Goal: Information Seeking & Learning: Learn about a topic

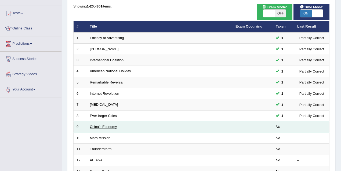
click at [112, 125] on link "China's Economy" at bounding box center [103, 127] width 27 height 4
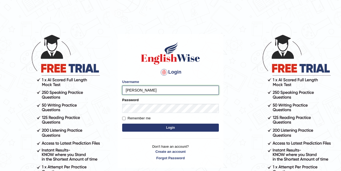
type input "Mona_s"
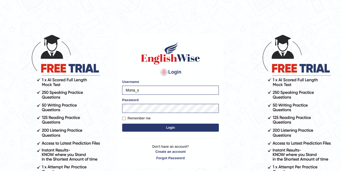
click at [160, 128] on button "Login" at bounding box center [170, 128] width 97 height 8
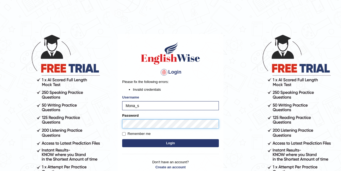
click at [122, 139] on button "Login" at bounding box center [170, 143] width 97 height 8
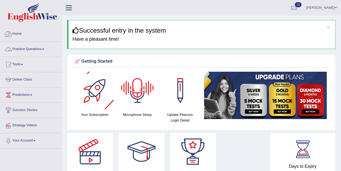
click at [42, 49] on link "Practice Questions" at bounding box center [30, 48] width 61 height 13
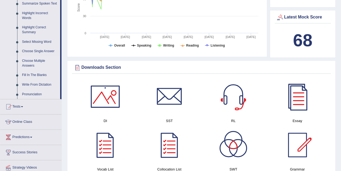
scroll to position [243, 0]
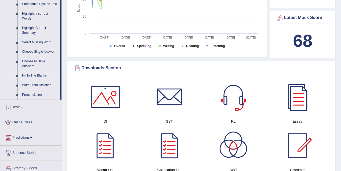
click at [36, 75] on link "Fill In The Blanks" at bounding box center [40, 76] width 40 height 10
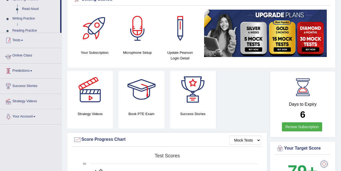
scroll to position [99, 0]
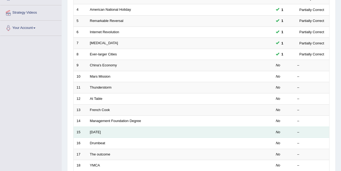
scroll to position [112, 0]
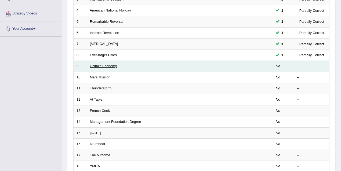
click at [110, 66] on link "China's Economy" at bounding box center [103, 66] width 27 height 4
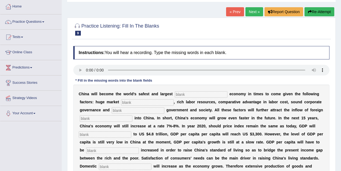
scroll to position [67, 0]
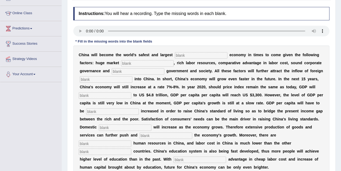
click at [195, 55] on input "text" at bounding box center [201, 55] width 53 height 6
type input "investment"
type input "potential"
type input "stable"
type input "capital"
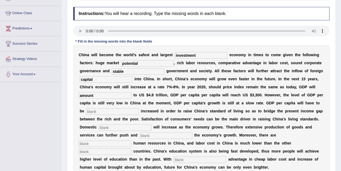
type input "amount"
type input "further"
type input "demand"
type input "sustain"
type input "abundant"
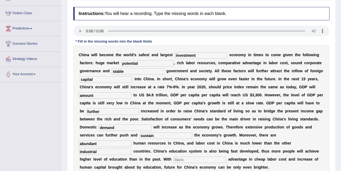
type input "industrial"
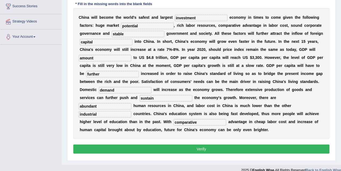
scroll to position [110, 0]
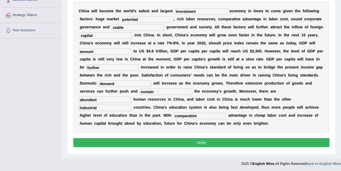
type input "comparative"
click at [168, 142] on button "Verify" at bounding box center [201, 142] width 256 height 9
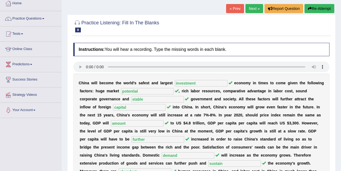
scroll to position [0, 0]
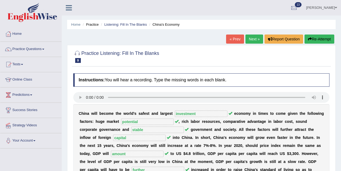
click at [248, 39] on link "Next »" at bounding box center [254, 39] width 18 height 9
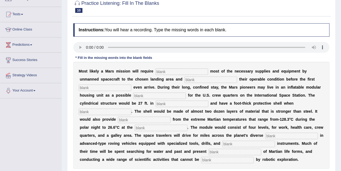
scroll to position [54, 0]
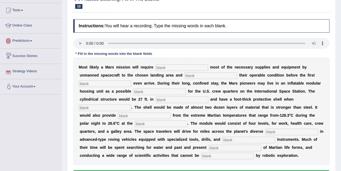
click at [160, 65] on input "text" at bounding box center [181, 68] width 53 height 6
type input "transporting"
type input "confirming"
type input "astronut"
type input "replacement"
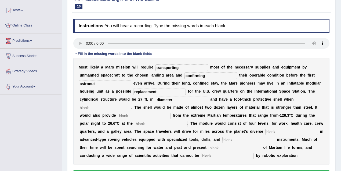
type input "diameter"
type input "inflated"
type input "insulation"
type input "equater"
type input "terrian"
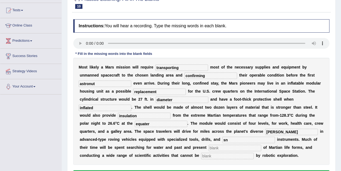
type input "s"
type input "analytical"
type input "E"
type input "evidence"
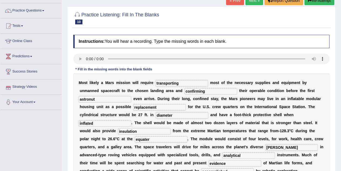
scroll to position [110, 0]
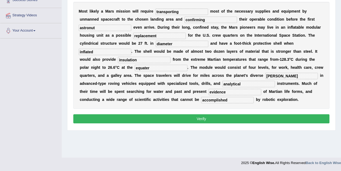
type input "accomplished"
click at [161, 119] on button "Verify" at bounding box center [201, 119] width 256 height 9
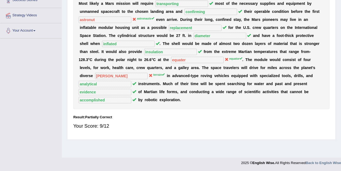
scroll to position [0, 0]
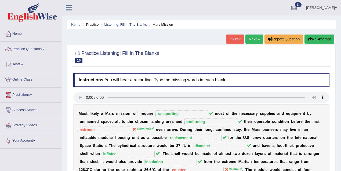
click at [245, 44] on div "« Prev Next » Report Question Re-Attempt" at bounding box center [280, 40] width 109 height 10
click at [247, 37] on link "Next »" at bounding box center [254, 39] width 18 height 9
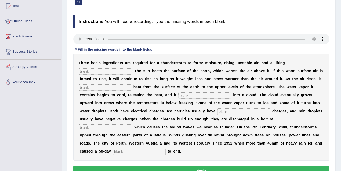
scroll to position [59, 0]
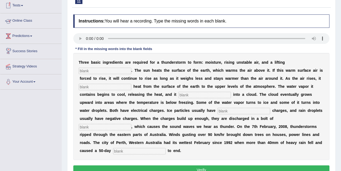
click at [84, 69] on input "text" at bounding box center [105, 71] width 53 height 6
type input "mechanism"
type input "transfers"
click at [178, 93] on input "text" at bounding box center [204, 95] width 53 height 6
type input "condenses"
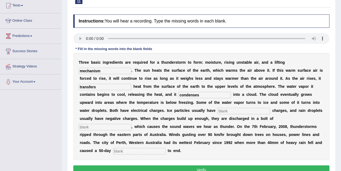
click at [217, 113] on input "text" at bounding box center [243, 111] width 53 height 6
type input "positive"
click at [131, 124] on input "text" at bounding box center [105, 127] width 53 height 6
type input "lightening"
click at [279, 146] on div "T h r e e b a s i c i n g r e d i e n t s a r e r e q u i r e d f o r a t h u n…" at bounding box center [201, 106] width 256 height 107
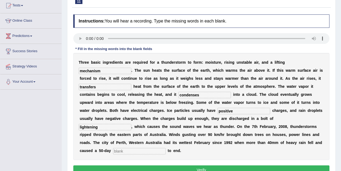
click at [165, 148] on input "text" at bounding box center [139, 151] width 53 height 6
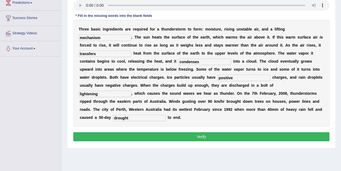
scroll to position [95, 0]
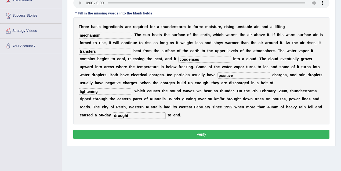
type input "drought"
click at [201, 135] on button "Verify" at bounding box center [201, 134] width 256 height 9
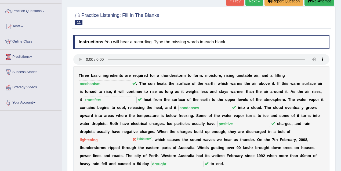
scroll to position [32, 0]
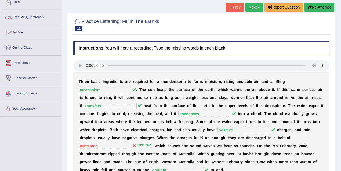
click at [248, 9] on link "Next »" at bounding box center [254, 7] width 18 height 9
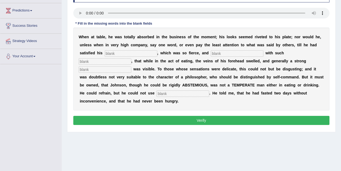
scroll to position [69, 0]
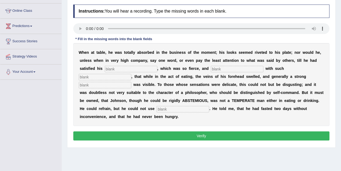
click at [140, 68] on input "text" at bounding box center [131, 69] width 53 height 6
type input "appetitte"
type input "persperation"
type input "moderately"
click at [188, 138] on button "Verify" at bounding box center [201, 136] width 256 height 9
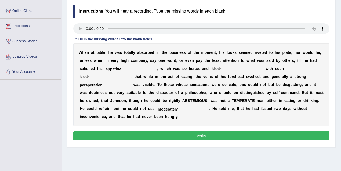
click at [233, 70] on input "text" at bounding box center [237, 69] width 53 height 6
type input "fvbf"
click at [131, 74] on input "text" at bounding box center [105, 77] width 53 height 6
type input "xcx"
click at [237, 135] on button "Verify" at bounding box center [201, 136] width 256 height 9
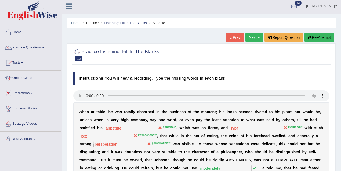
scroll to position [0, 0]
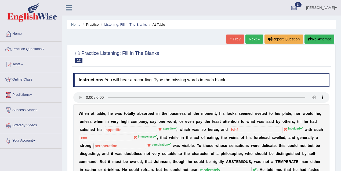
click at [131, 25] on link "Listening: Fill In The Blanks" at bounding box center [125, 25] width 43 height 4
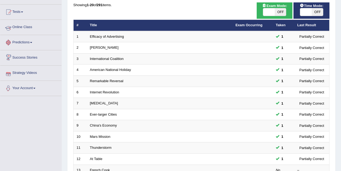
scroll to position [40, 0]
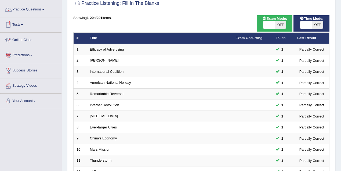
click at [32, 14] on link "Practice Questions" at bounding box center [30, 8] width 61 height 13
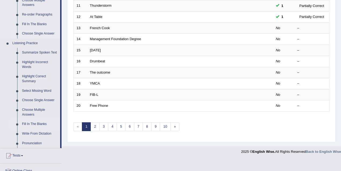
scroll to position [223, 0]
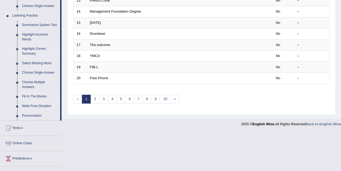
click at [40, 50] on link "Highlight Correct Summary" at bounding box center [40, 51] width 40 height 14
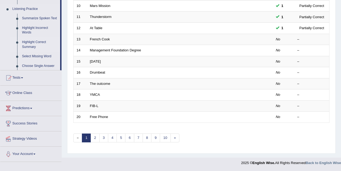
scroll to position [181, 0]
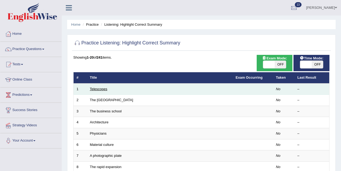
click at [93, 90] on link "Telescopes" at bounding box center [98, 89] width 17 height 4
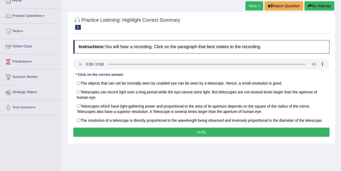
scroll to position [67, 0]
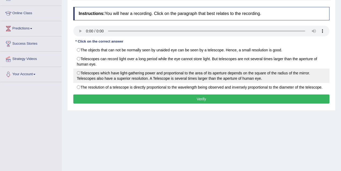
click at [161, 75] on label "Telescopes which have light-gathering power and proportional to the area of its…" at bounding box center [201, 76] width 256 height 14
radio input "true"
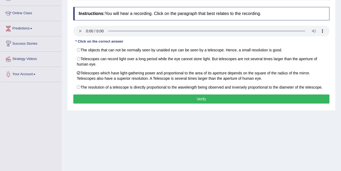
click at [138, 102] on button "Verify" at bounding box center [201, 99] width 256 height 9
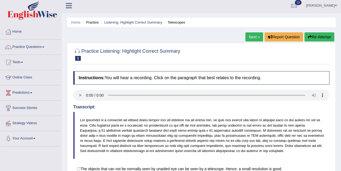
scroll to position [0, 0]
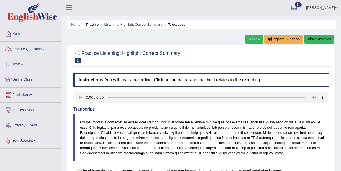
click at [253, 40] on link "Next »" at bounding box center [254, 39] width 18 height 9
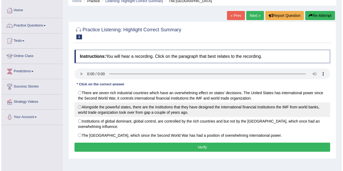
scroll to position [24, 0]
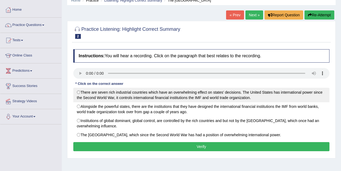
click at [172, 97] on label "There are seven rich industrial countries which have an overwhelming effect on …" at bounding box center [201, 95] width 256 height 14
radio input "true"
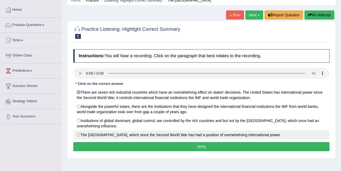
click at [113, 136] on label "The United States, which since the Second World War has had a position of overw…" at bounding box center [201, 135] width 256 height 9
radio input "true"
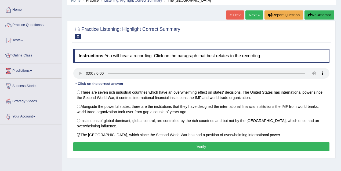
click at [176, 146] on button "Verify" at bounding box center [201, 146] width 256 height 9
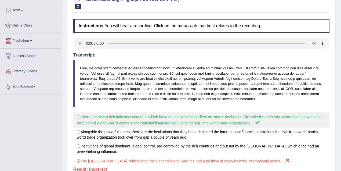
scroll to position [16, 0]
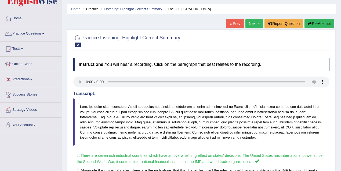
click at [250, 23] on link "Next »" at bounding box center [254, 23] width 18 height 9
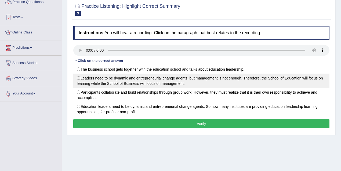
scroll to position [70, 0]
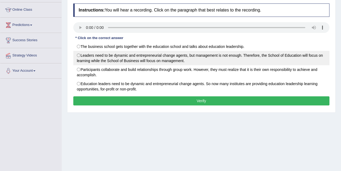
click at [175, 62] on label "Leaders need to be dynamic and entrepreneurial change agents, but management is…" at bounding box center [201, 58] width 256 height 14
radio input "true"
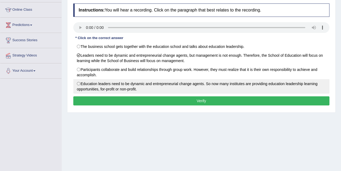
click at [172, 83] on label "Education leaders need to be dynamic and entrepreneurial change agents. So now …" at bounding box center [201, 86] width 256 height 14
radio input "true"
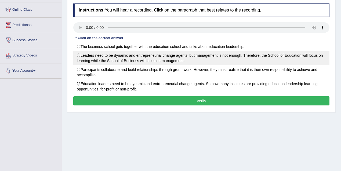
click at [183, 58] on label "Leaders need to be dynamic and entrepreneurial change agents, but management is…" at bounding box center [201, 58] width 256 height 14
radio input "true"
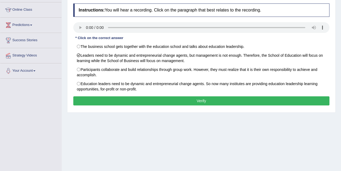
click at [188, 103] on button "Verify" at bounding box center [201, 101] width 256 height 9
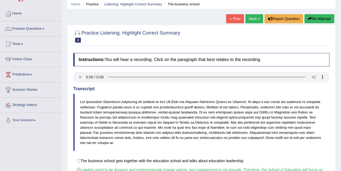
scroll to position [0, 0]
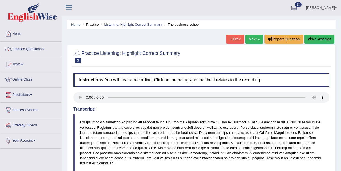
click at [254, 37] on link "Next »" at bounding box center [254, 39] width 18 height 9
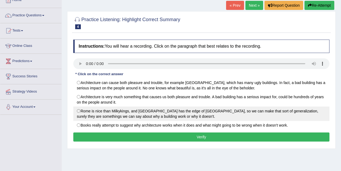
scroll to position [67, 0]
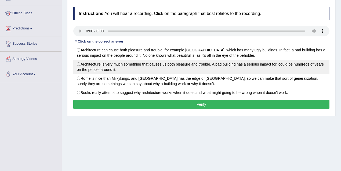
click at [169, 65] on label "Architecture is very much something that causes us both pleasure and trouble. A…" at bounding box center [201, 67] width 256 height 14
radio input "true"
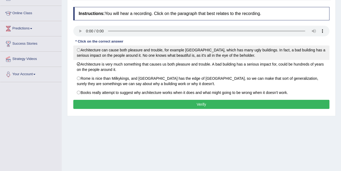
click at [169, 50] on label "Architecture can cause both pleasure and trouble, for example [GEOGRAPHIC_DATA]…" at bounding box center [201, 53] width 256 height 14
radio input "true"
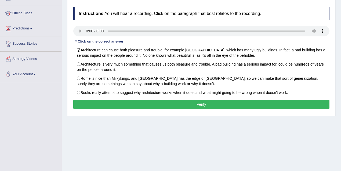
click at [151, 102] on button "Verify" at bounding box center [201, 104] width 256 height 9
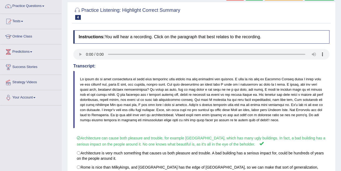
scroll to position [25, 0]
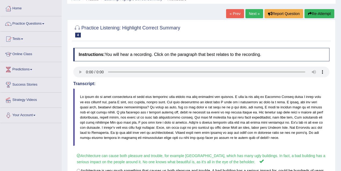
click at [252, 13] on link "Next »" at bounding box center [254, 13] width 18 height 9
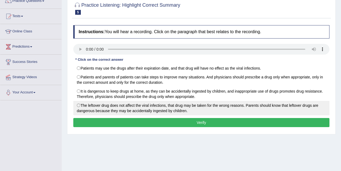
scroll to position [57, 0]
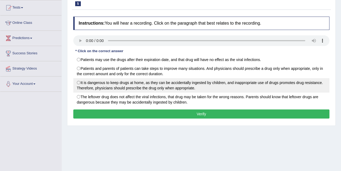
click at [157, 88] on label "It is dangerous to keep drugs at home, as they can be accidentally ingested by …" at bounding box center [201, 85] width 256 height 14
radio input "true"
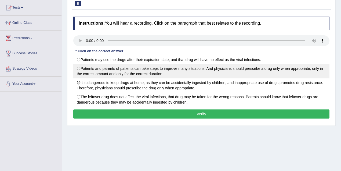
click at [201, 69] on label "Patients and parents of patients can take steps to improve many situations. And…" at bounding box center [201, 71] width 256 height 14
radio input "true"
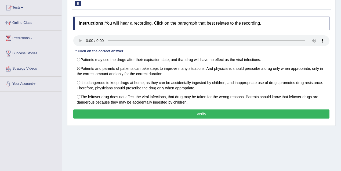
click at [137, 111] on button "Verify" at bounding box center [201, 114] width 256 height 9
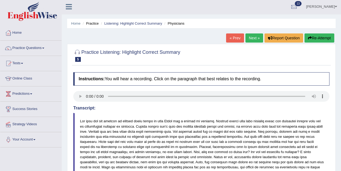
scroll to position [0, 0]
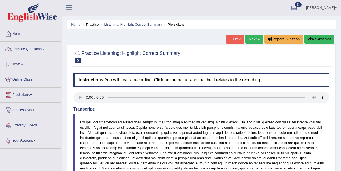
click at [248, 38] on link "Next »" at bounding box center [254, 39] width 18 height 9
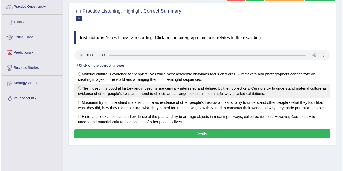
scroll to position [51, 0]
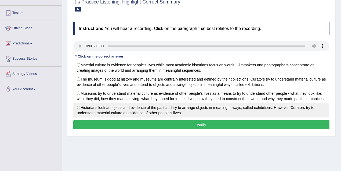
click at [145, 113] on label "Historians look at objects and evidence of the past and try to arrange objects …" at bounding box center [201, 110] width 256 height 14
radio input "true"
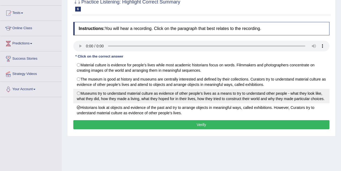
click at [127, 99] on label "Museums try to understand material culture as evidence of other people’s lives …" at bounding box center [201, 96] width 256 height 14
radio input "true"
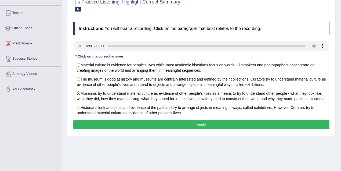
click at [205, 129] on button "Verify" at bounding box center [201, 124] width 256 height 9
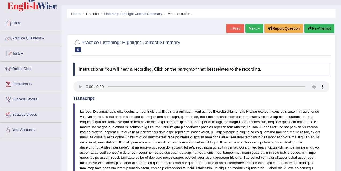
scroll to position [0, 0]
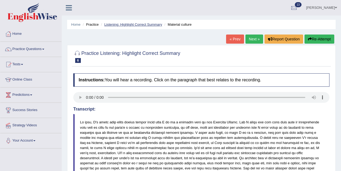
click at [119, 23] on link "Listening: Highlight Correct Summary" at bounding box center [133, 25] width 58 height 4
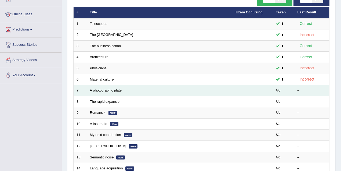
scroll to position [63, 0]
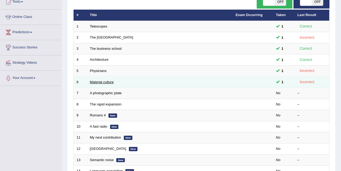
click at [103, 81] on link "Material culture" at bounding box center [102, 82] width 24 height 4
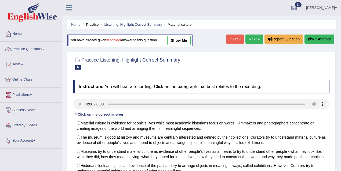
click at [253, 39] on link "Next »" at bounding box center [254, 39] width 18 height 9
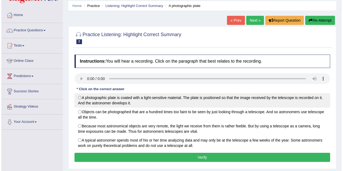
scroll to position [62, 0]
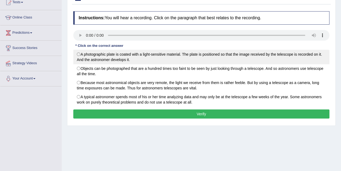
click at [136, 60] on label "A photographic plate is coated with a light-sensitive material. The plate is po…" at bounding box center [201, 57] width 256 height 14
radio input "true"
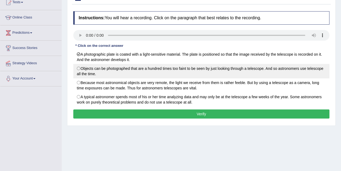
click at [148, 71] on label "Objects can be photographed that are a hundred times too faint to be seen by ju…" at bounding box center [201, 71] width 256 height 14
radio input "true"
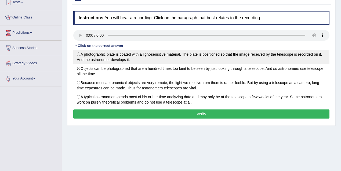
click at [198, 55] on label "A photographic plate is coated with a light-sensitive material. The plate is po…" at bounding box center [201, 57] width 256 height 14
radio input "true"
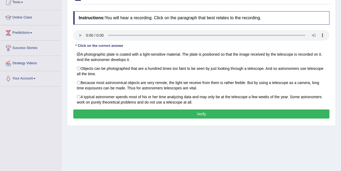
click at [215, 116] on button "Verify" at bounding box center [201, 114] width 256 height 9
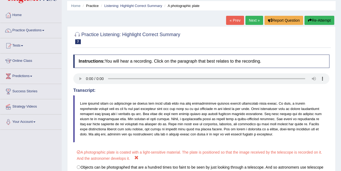
scroll to position [0, 0]
